Goal: Information Seeking & Learning: Learn about a topic

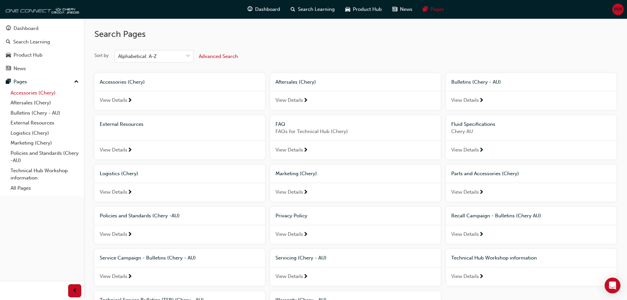
click at [39, 95] on link "Accessories (Chery)" at bounding box center [44, 93] width 73 height 10
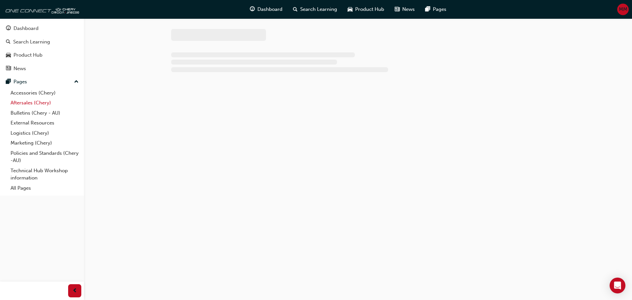
click at [40, 103] on link "Aftersales (Chery)" at bounding box center [44, 103] width 73 height 10
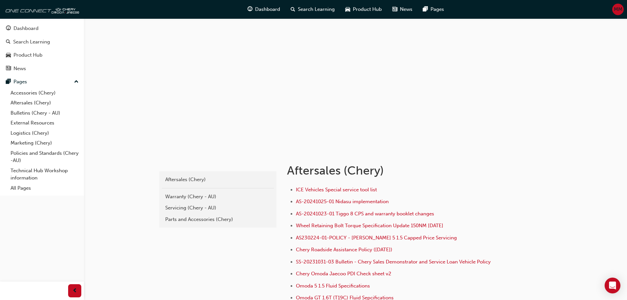
click at [17, 75] on button "Dashboard Search Learning Product Hub News Pages" at bounding box center [42, 48] width 79 height 55
click at [17, 77] on button "Pages" at bounding box center [42, 82] width 79 height 12
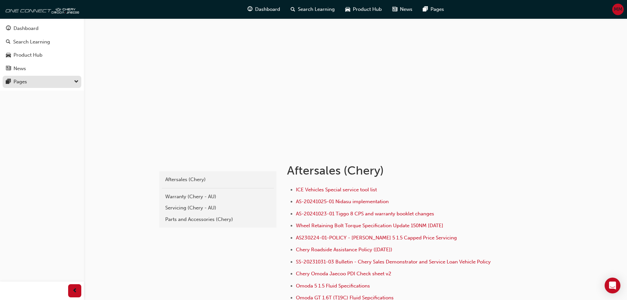
click at [17, 77] on button "Pages" at bounding box center [42, 82] width 79 height 12
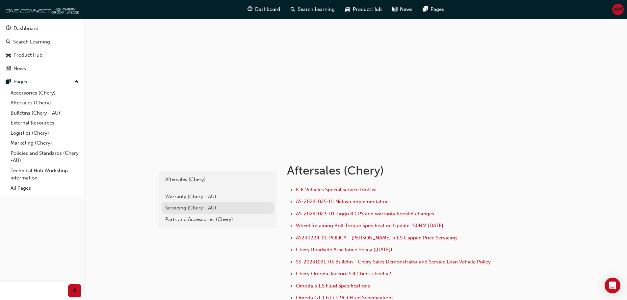
click at [189, 209] on div "Servicing (Chery - AU)" at bounding box center [217, 208] width 105 height 8
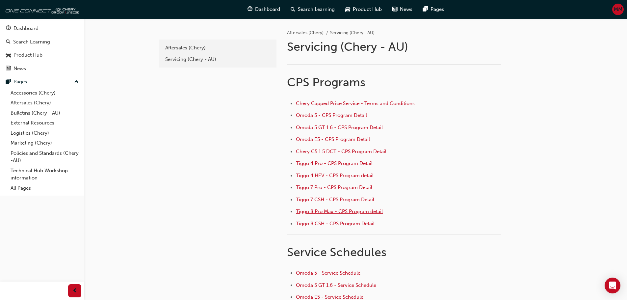
click at [342, 211] on span "Tiggo 8 Pro Max - CPS Program detail" at bounding box center [339, 211] width 87 height 6
click at [321, 188] on span "Tiggo 7 Pro - CPS Program Detail" at bounding box center [334, 187] width 76 height 6
click at [324, 164] on span "Tiggo 4 Pro - CPS Program Detail" at bounding box center [334, 163] width 77 height 6
